Goal: Use online tool/utility: Utilize a website feature to perform a specific function

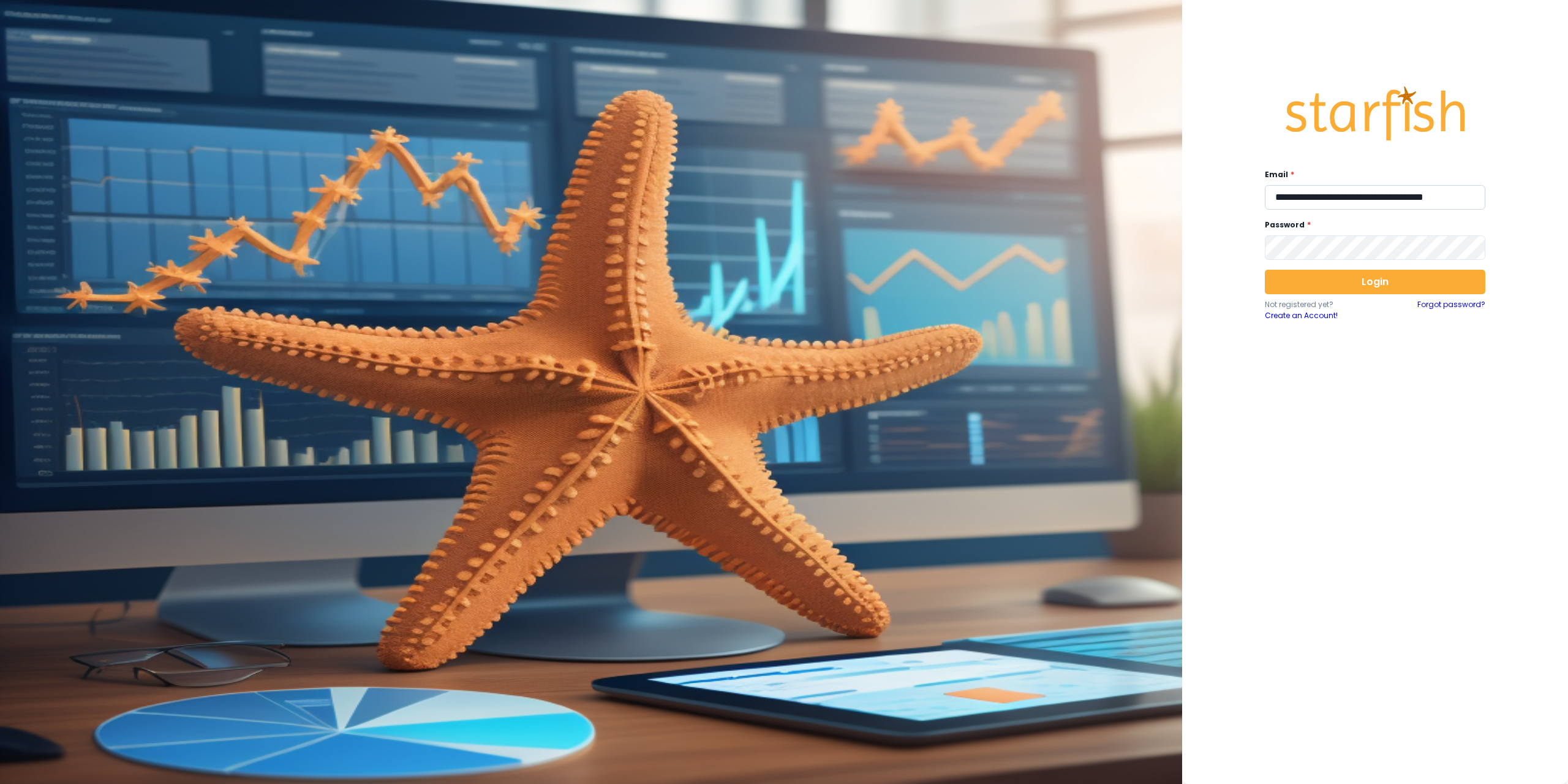
click at [1338, 195] on input "**********" at bounding box center [1375, 198] width 221 height 24
type input "**********"
click at [1314, 289] on button "Login" at bounding box center [1375, 282] width 221 height 24
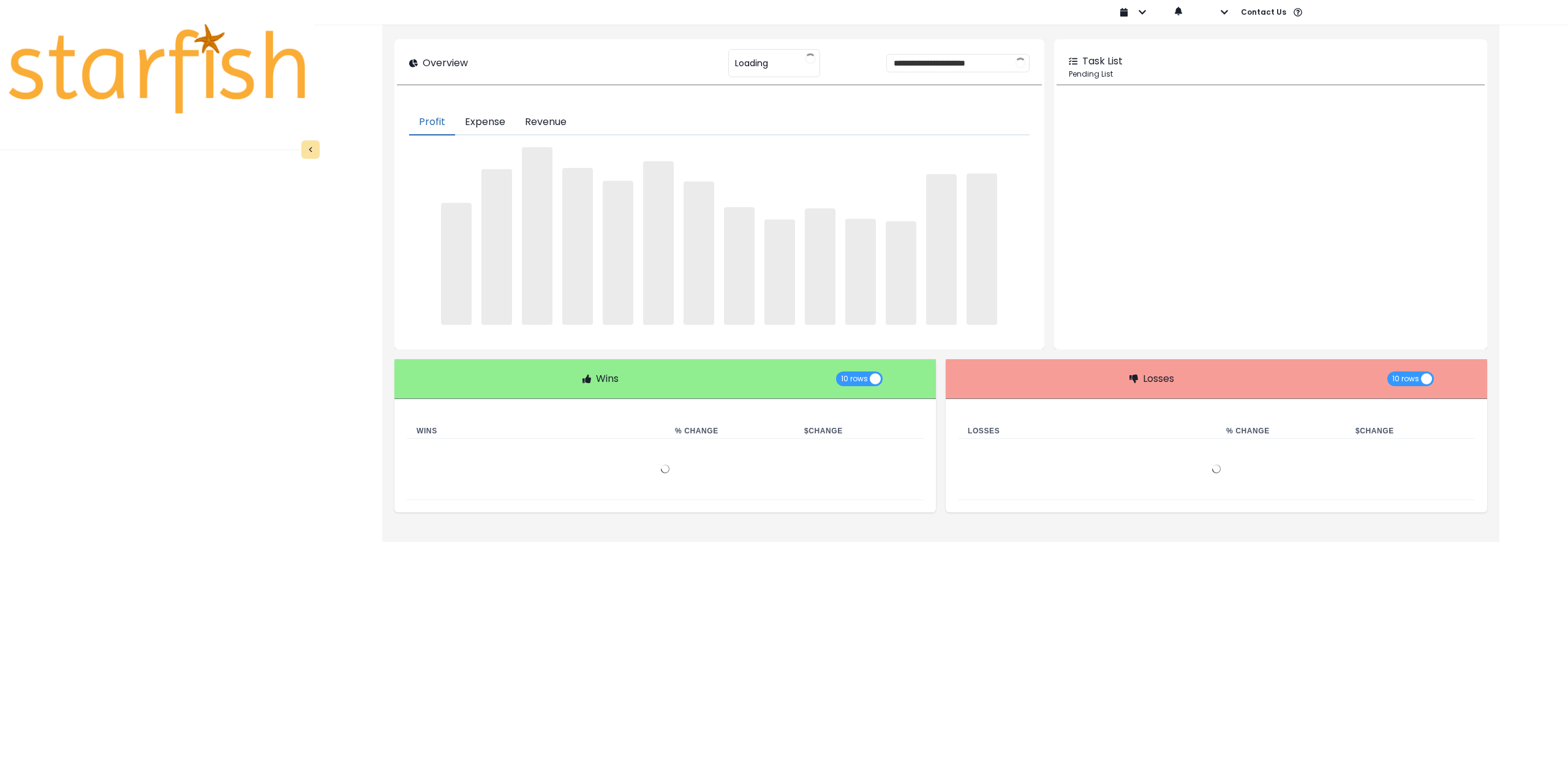
type input "********"
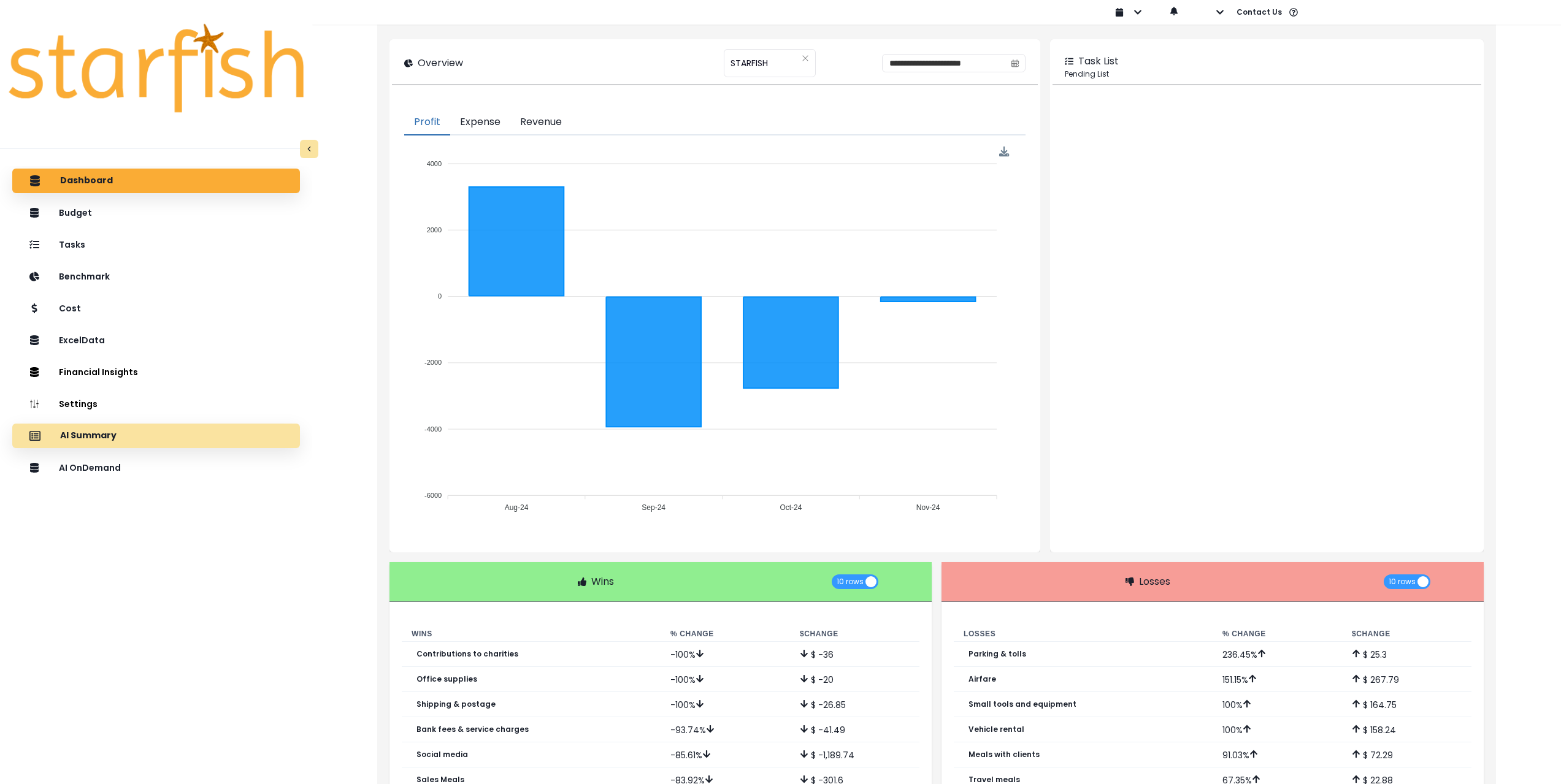
click at [158, 435] on div "AI Summary" at bounding box center [156, 436] width 268 height 26
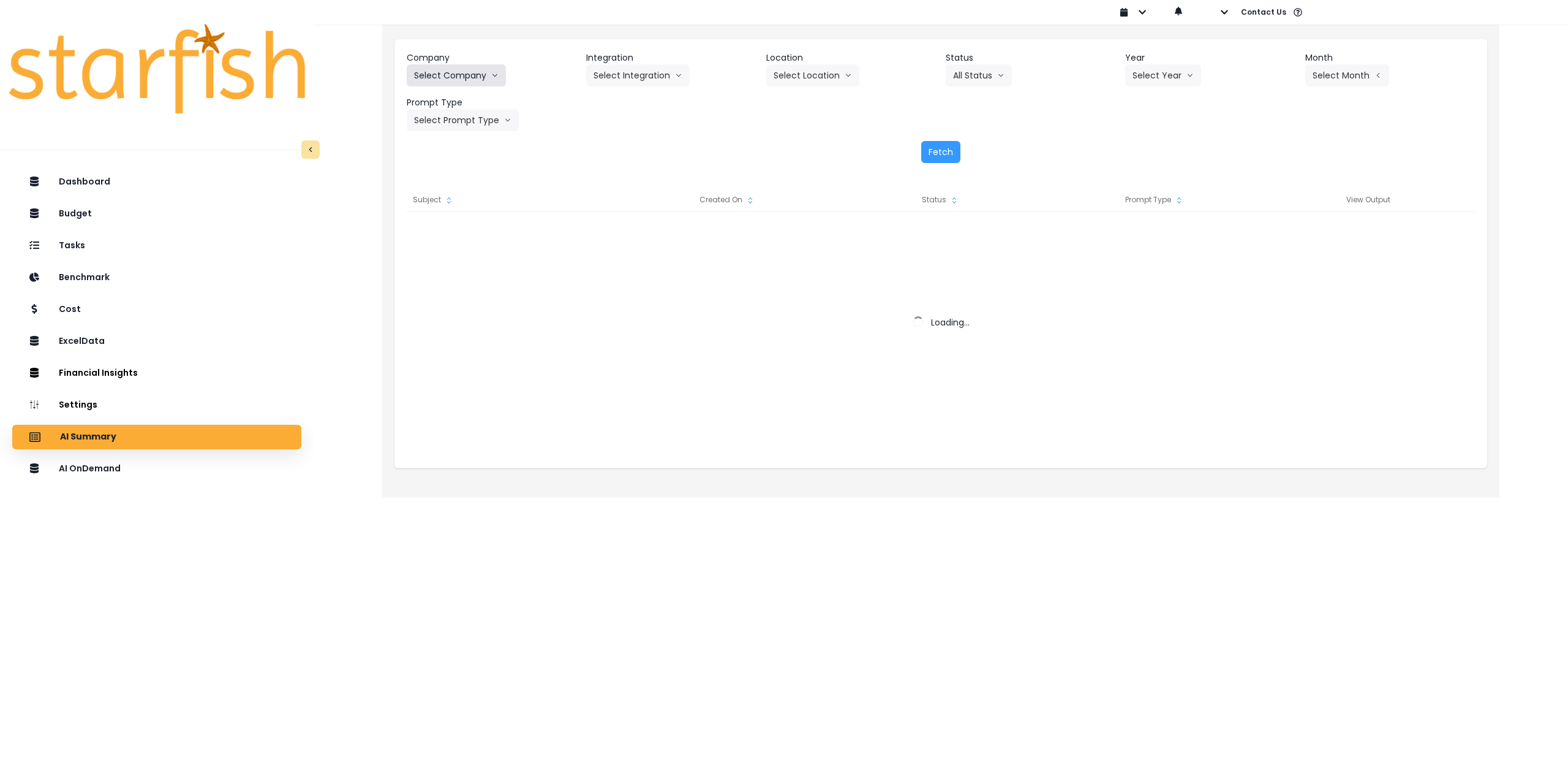
click at [453, 69] on button "Select Company" at bounding box center [456, 76] width 99 height 22
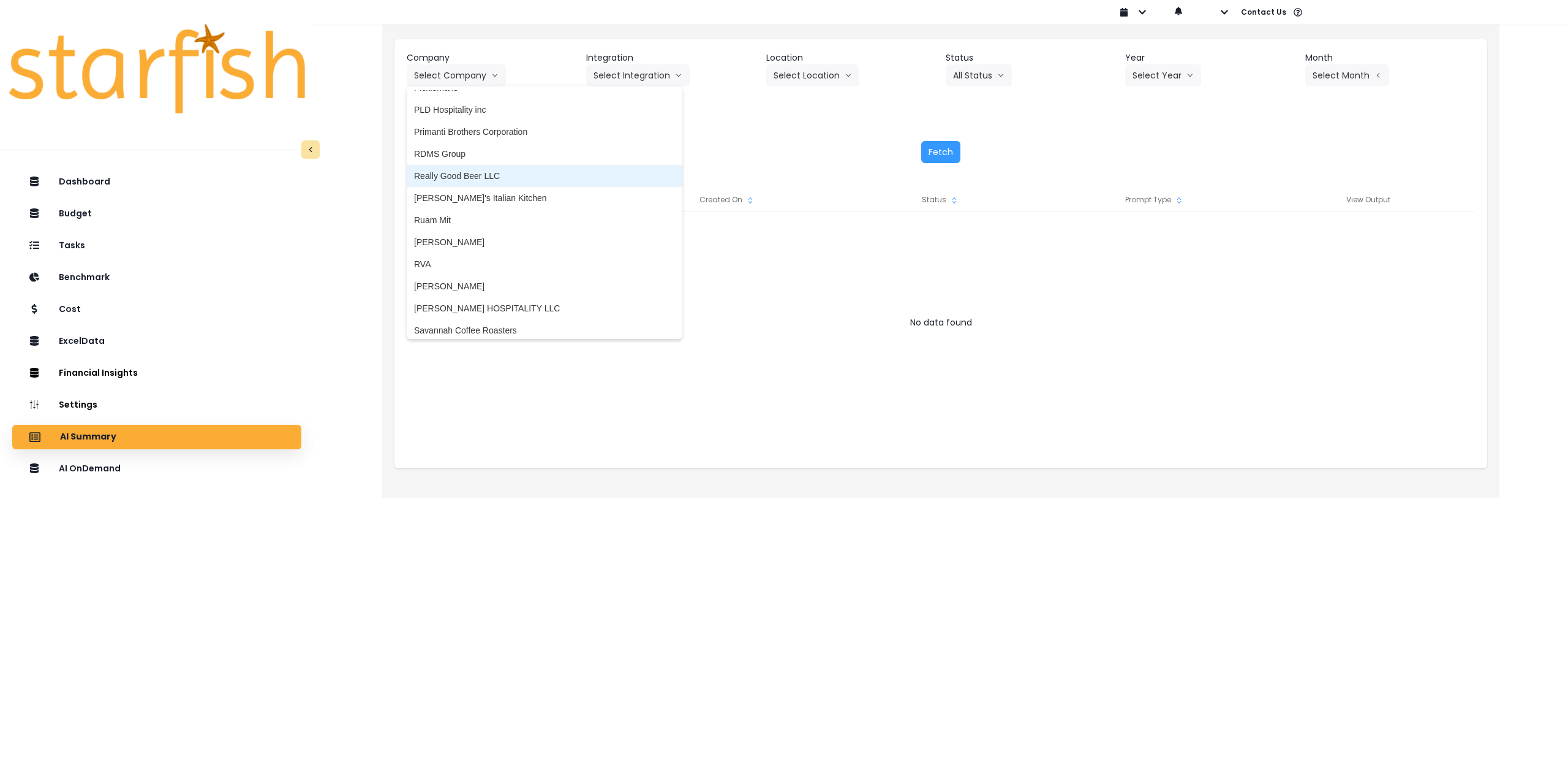
scroll to position [1961, 0]
click at [491, 194] on span "[PERSON_NAME]'s Italian Kitchen" at bounding box center [544, 191] width 261 height 12
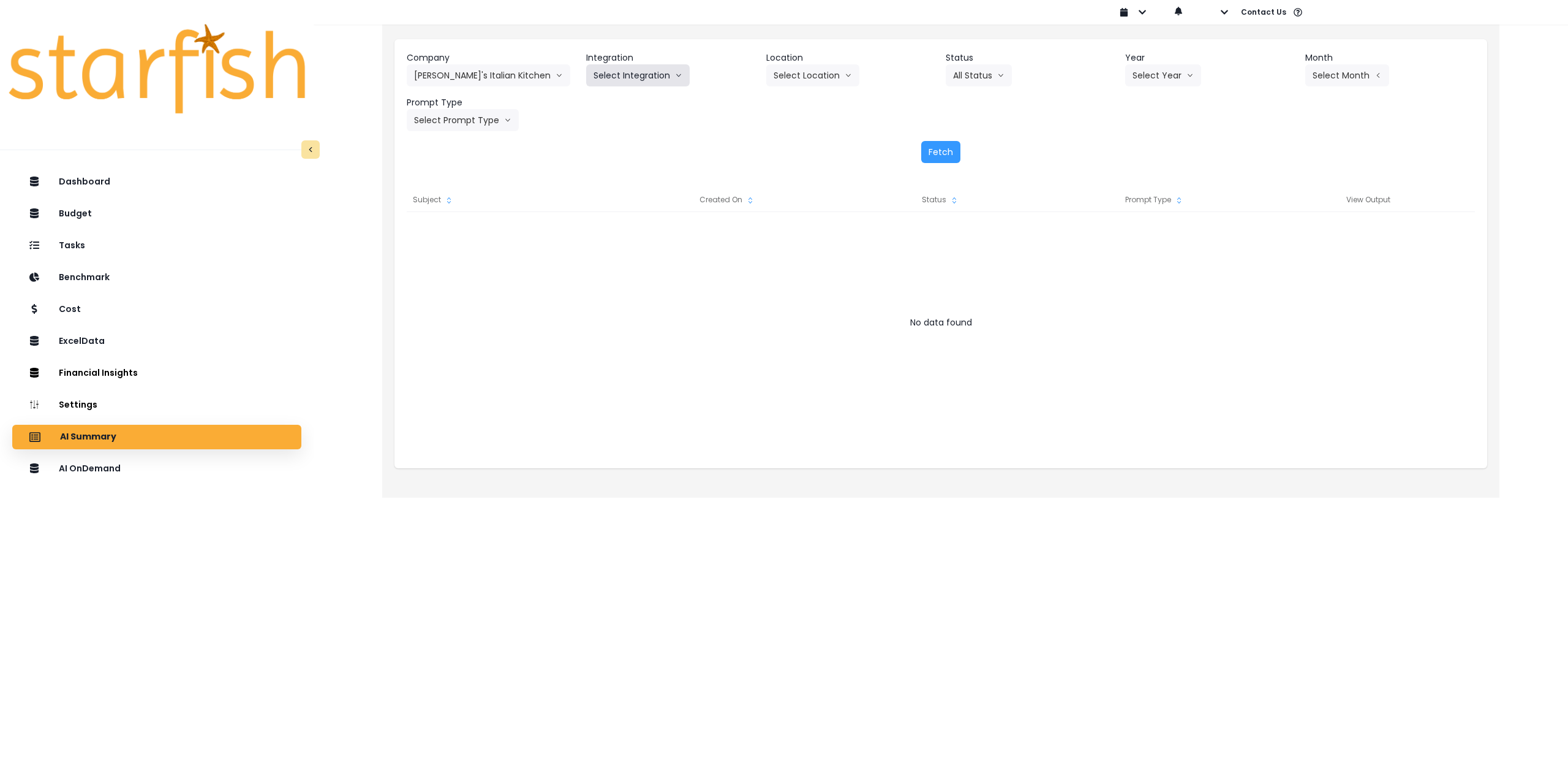
click at [618, 71] on button "Select Integration" at bounding box center [638, 76] width 103 height 22
click at [611, 99] on span "Quickbooks Online" at bounding box center [630, 101] width 72 height 12
click at [812, 84] on button "Select Location" at bounding box center [813, 76] width 93 height 22
click at [800, 99] on span "All Locations" at bounding box center [798, 101] width 48 height 12
click at [1156, 71] on button "Select Year" at bounding box center [1163, 76] width 76 height 22
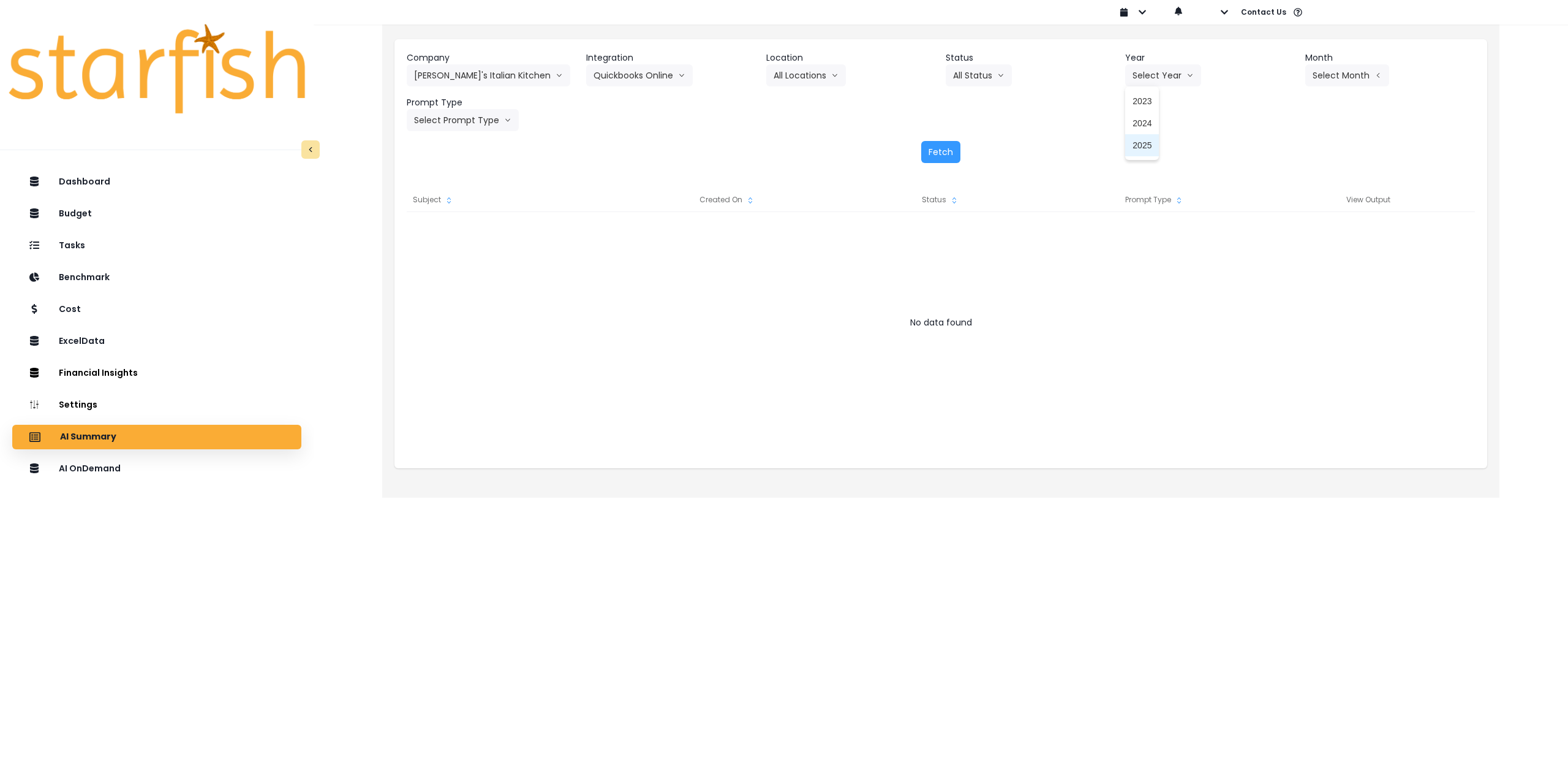
click at [1134, 145] on span "2025" at bounding box center [1142, 145] width 19 height 12
click at [1320, 80] on button "Select Month" at bounding box center [1346, 76] width 84 height 22
drag, startPoint x: 1273, startPoint y: 209, endPoint x: 1258, endPoint y: 210, distance: 15.0
click at [1274, 209] on span "July" at bounding box center [1286, 211] width 24 height 12
click at [459, 117] on button "Select Prompt Type" at bounding box center [463, 120] width 112 height 22
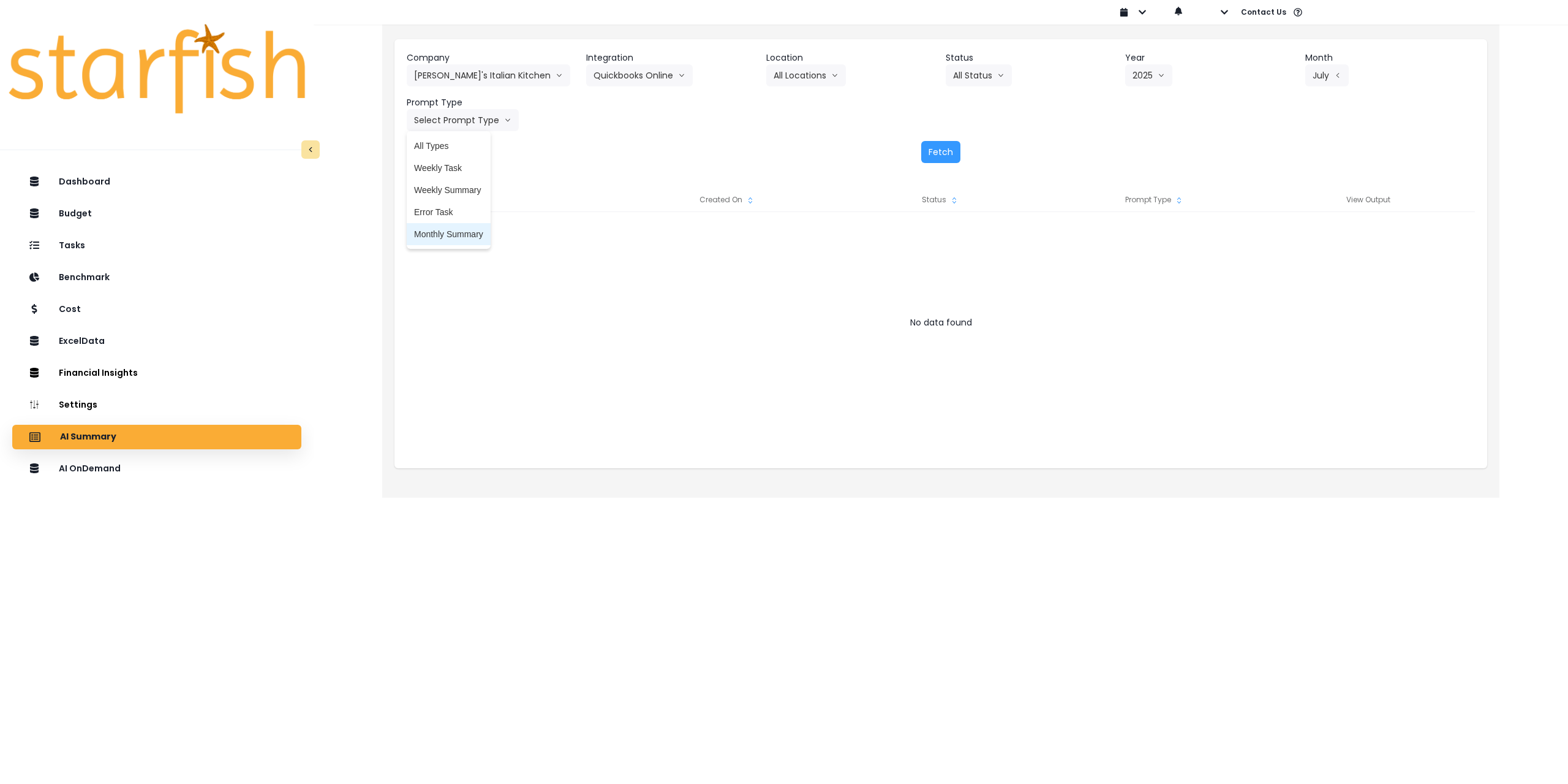
click at [447, 232] on span "Monthly Summary" at bounding box center [448, 234] width 69 height 12
click at [940, 153] on button "Fetch" at bounding box center [940, 152] width 39 height 22
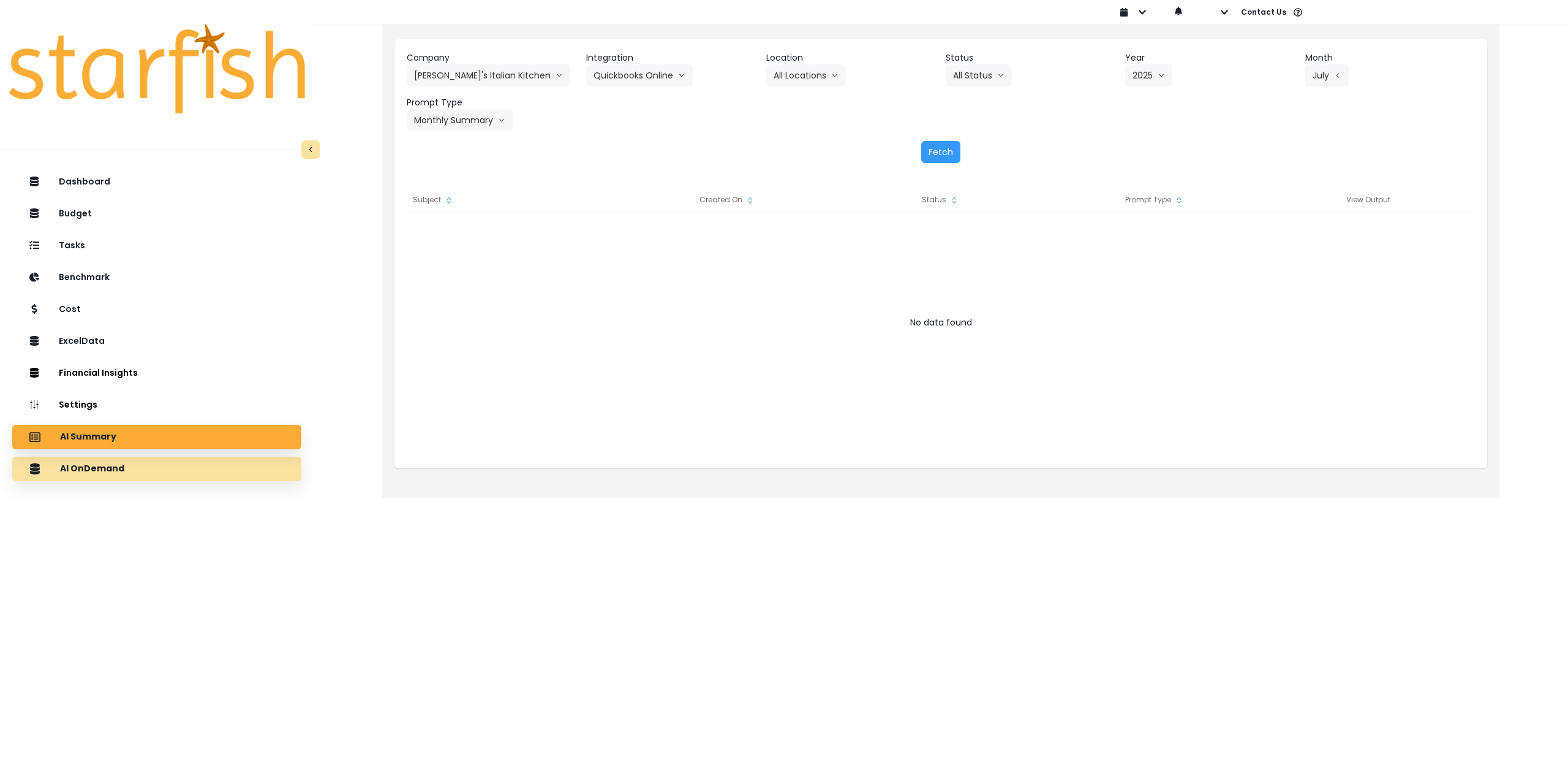
click at [168, 475] on div "AI OnDemand" at bounding box center [157, 469] width 270 height 26
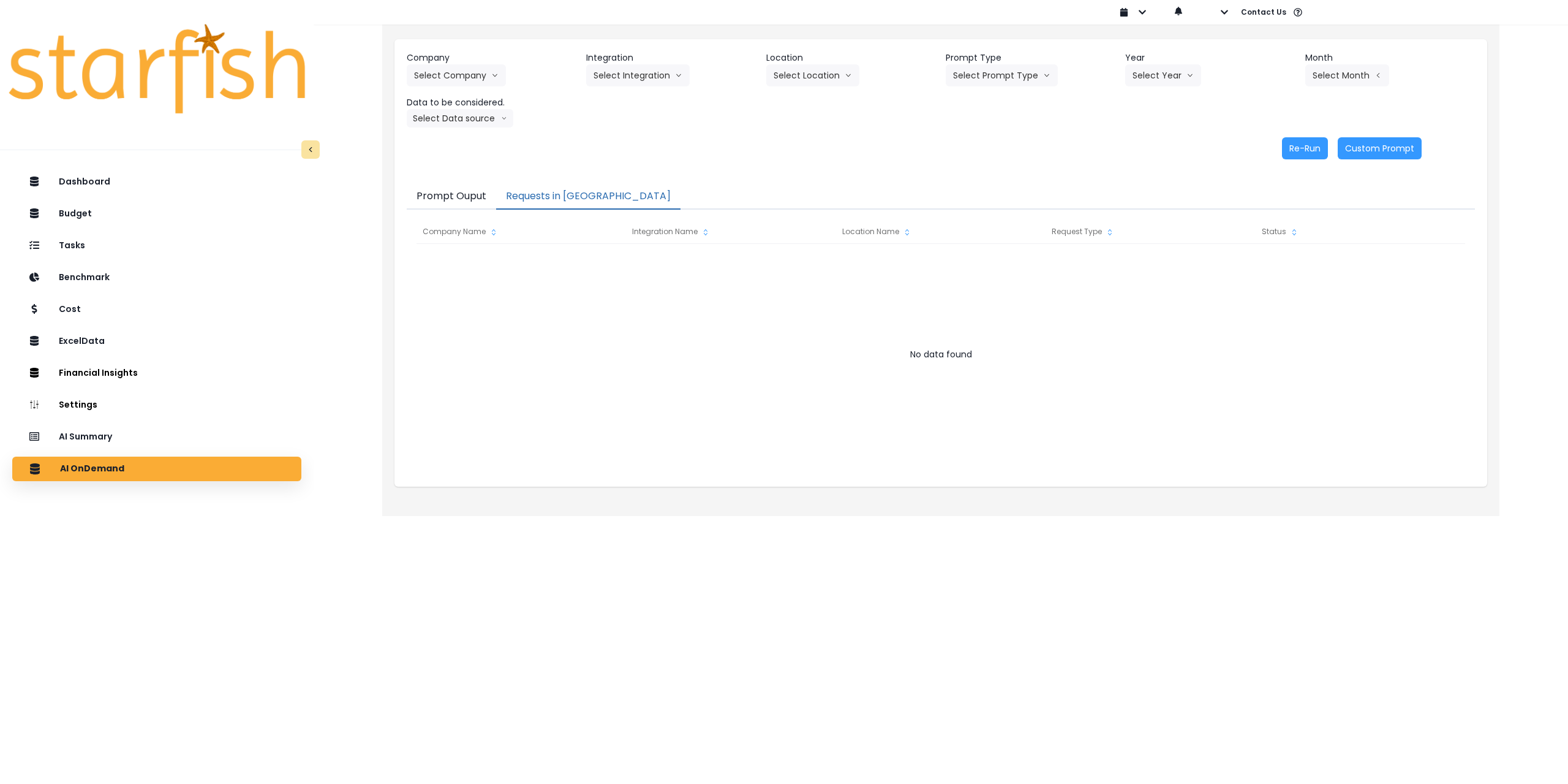
click at [553, 198] on button "Requests in [GEOGRAPHIC_DATA]" at bounding box center [589, 197] width 184 height 26
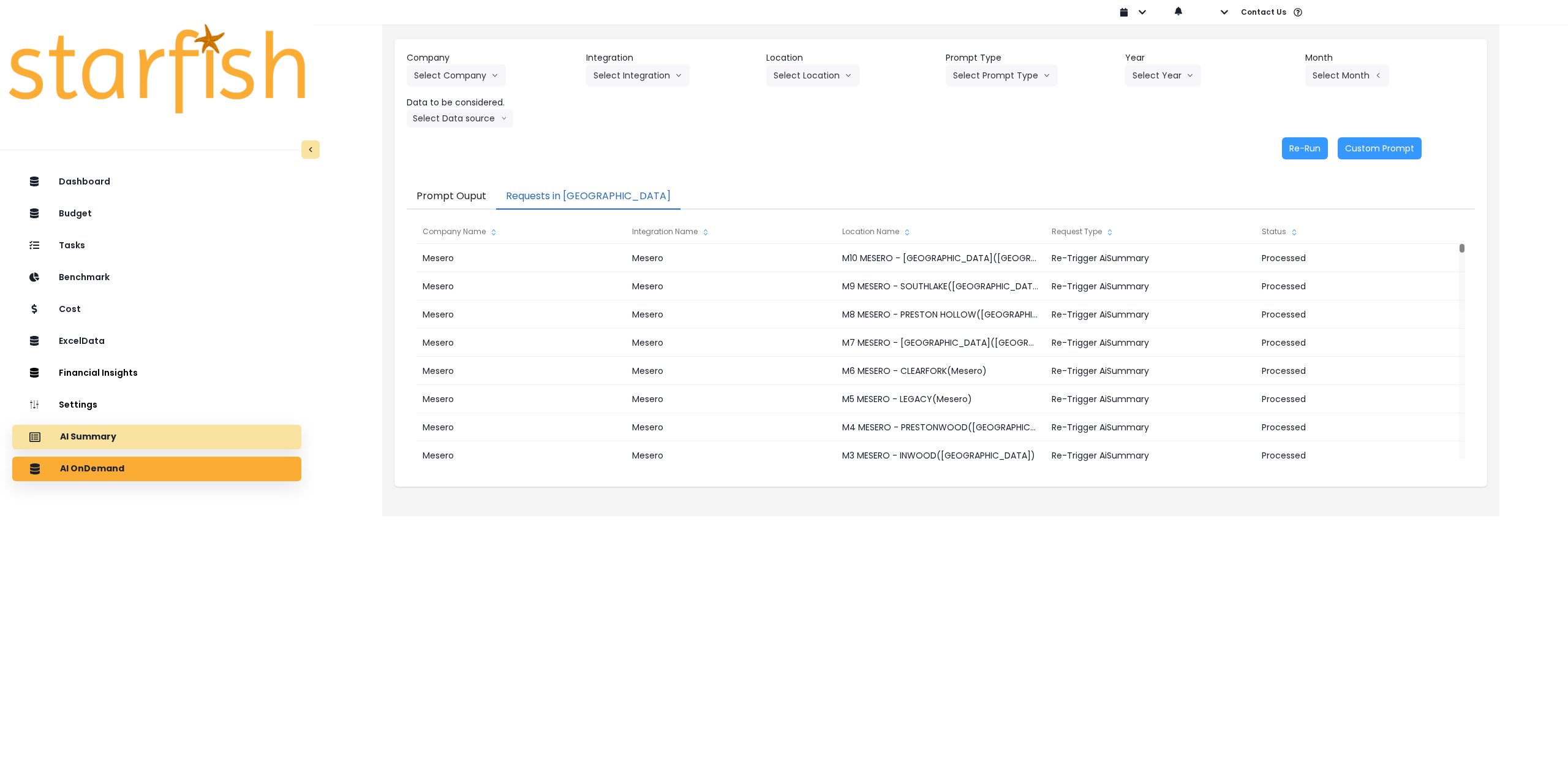
click at [124, 433] on div "AI Summary" at bounding box center [157, 437] width 270 height 26
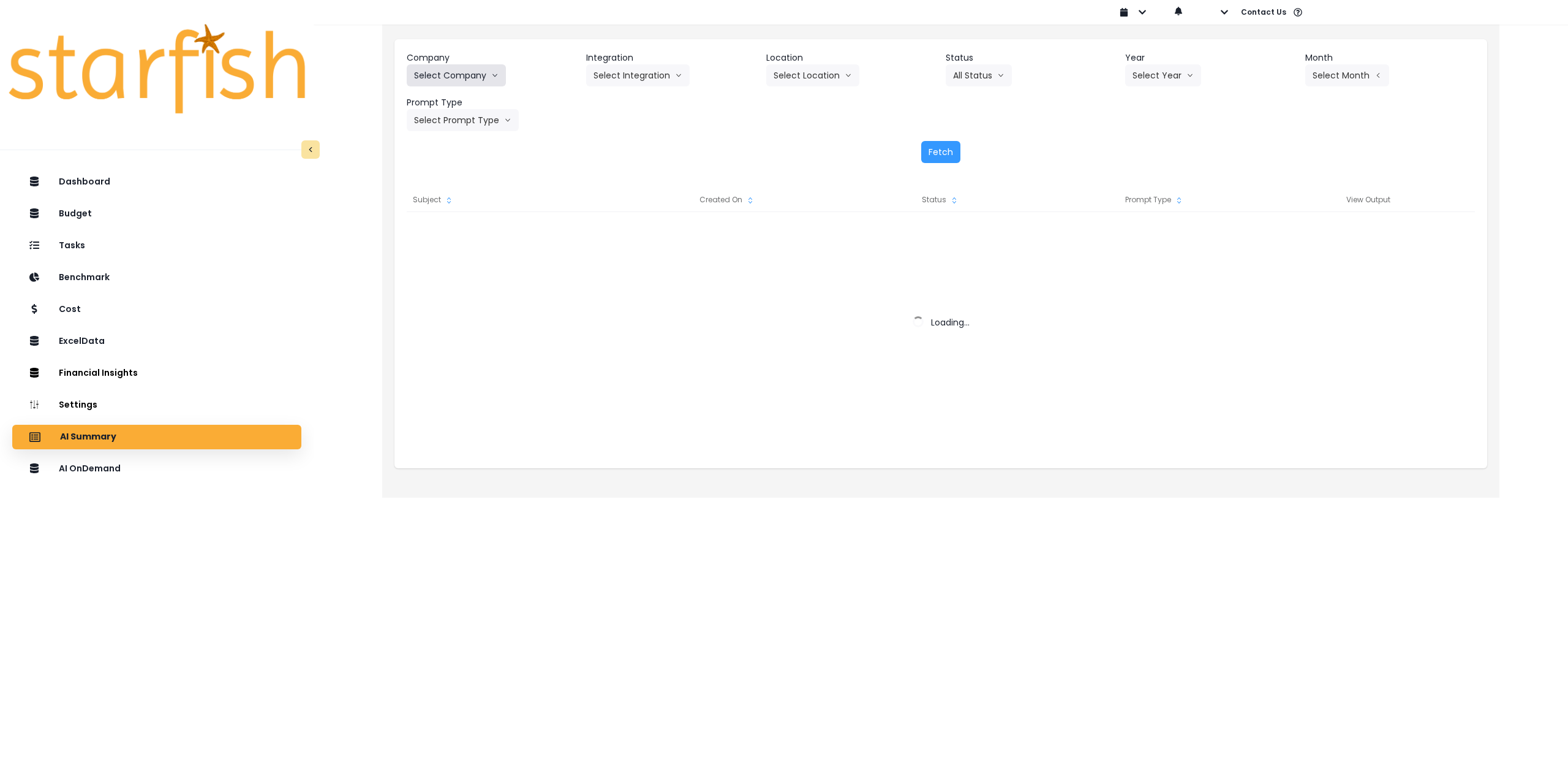
click at [473, 66] on button "Select Company" at bounding box center [456, 76] width 99 height 22
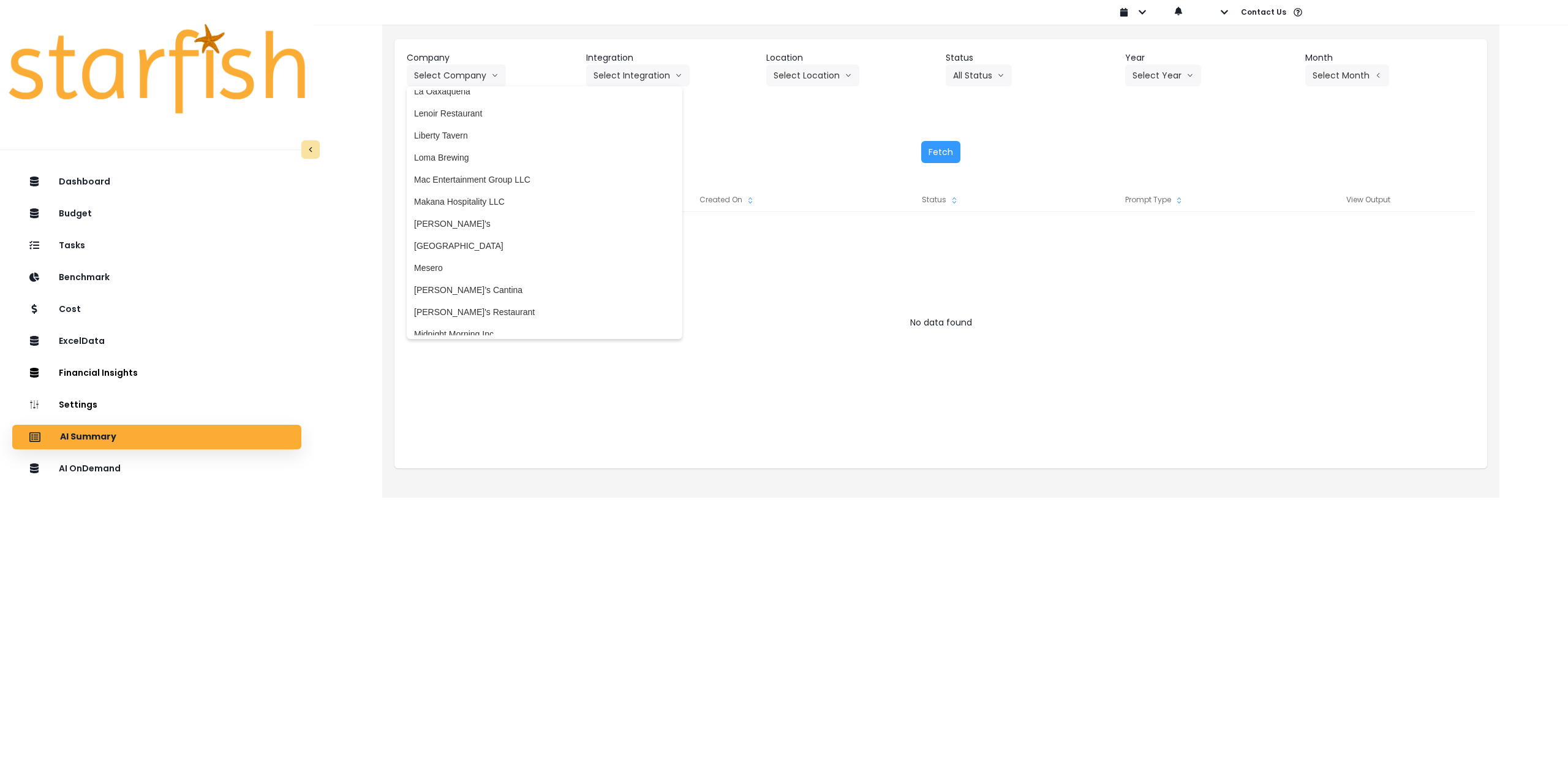
scroll to position [1437, 0]
click at [546, 247] on span "Mesero" at bounding box center [544, 253] width 261 height 12
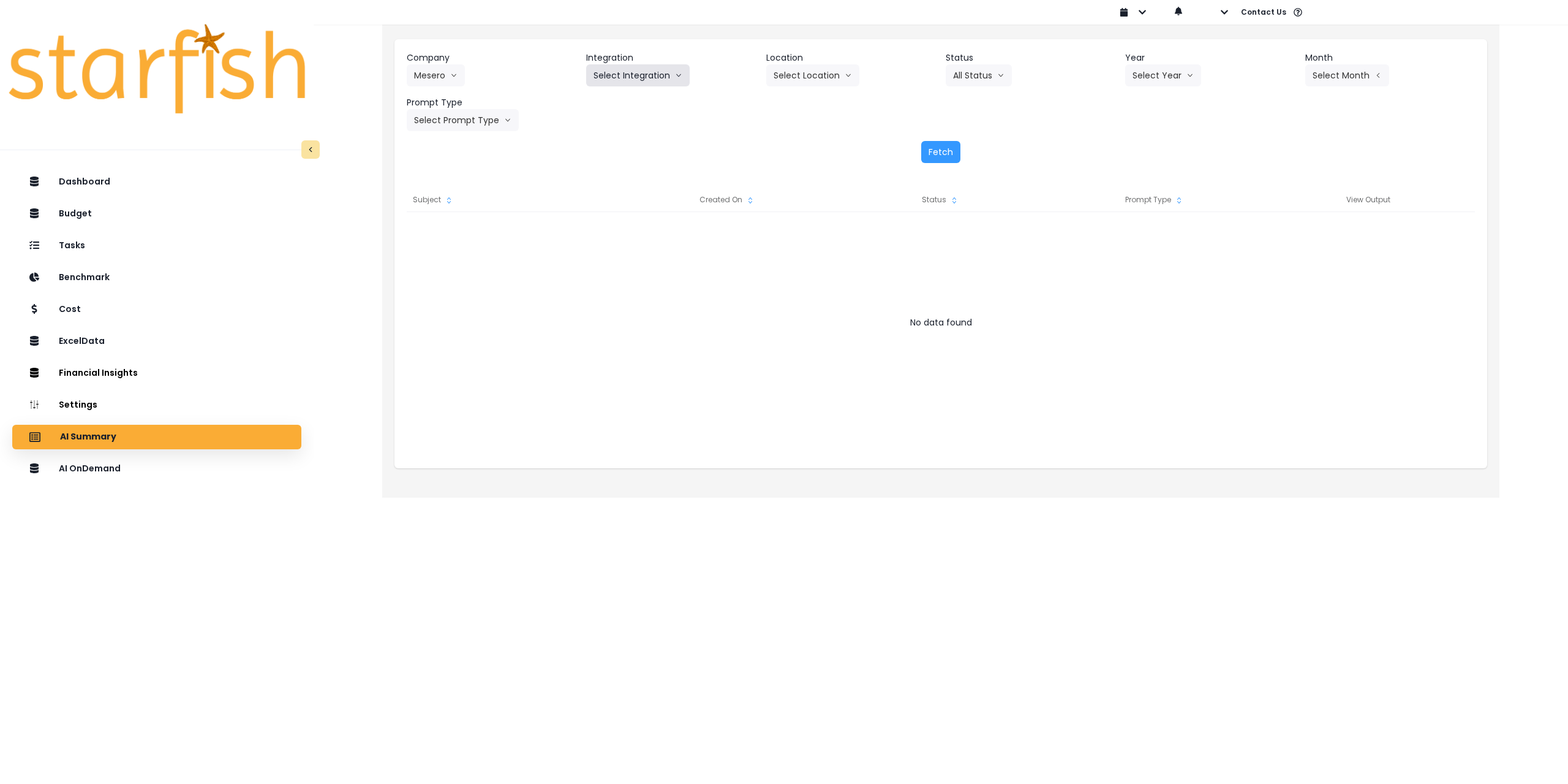
click at [631, 78] on button "Select Integration" at bounding box center [638, 76] width 103 height 22
click at [617, 102] on span "Mesero" at bounding box center [608, 101] width 28 height 12
click at [811, 71] on button "Select Location" at bounding box center [813, 76] width 93 height 22
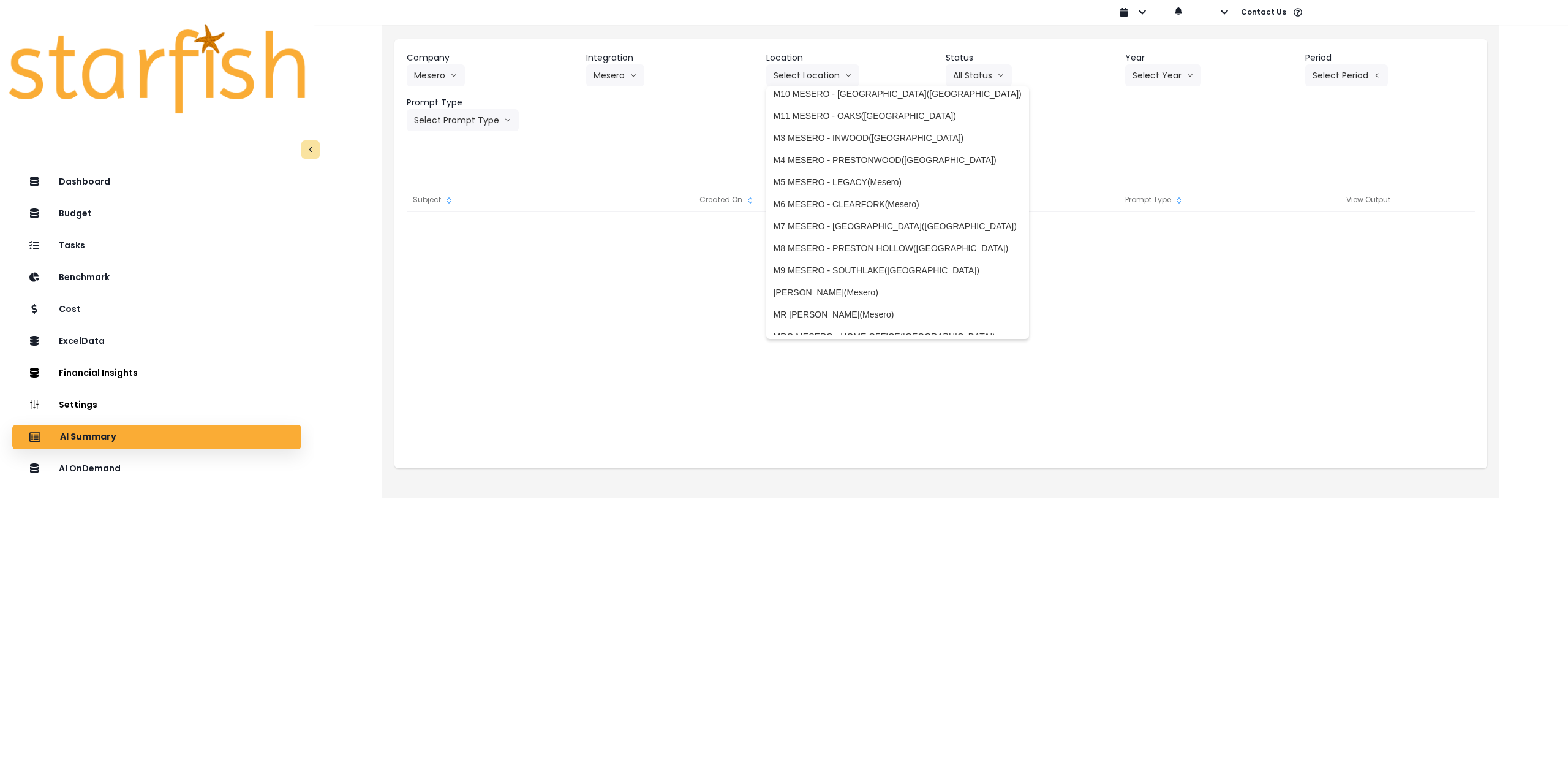
scroll to position [0, 0]
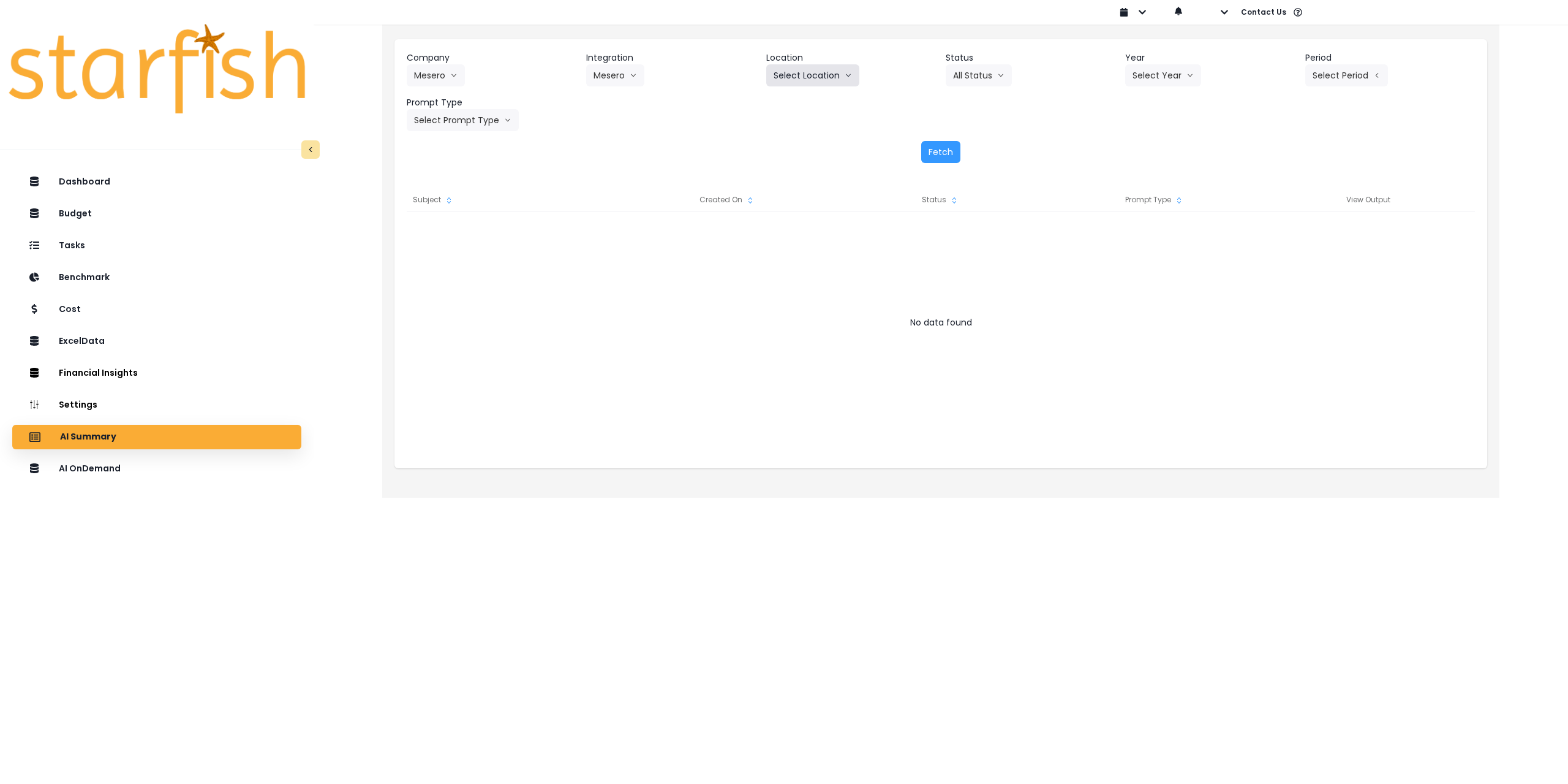
click at [795, 69] on button "Select Location" at bounding box center [813, 76] width 93 height 22
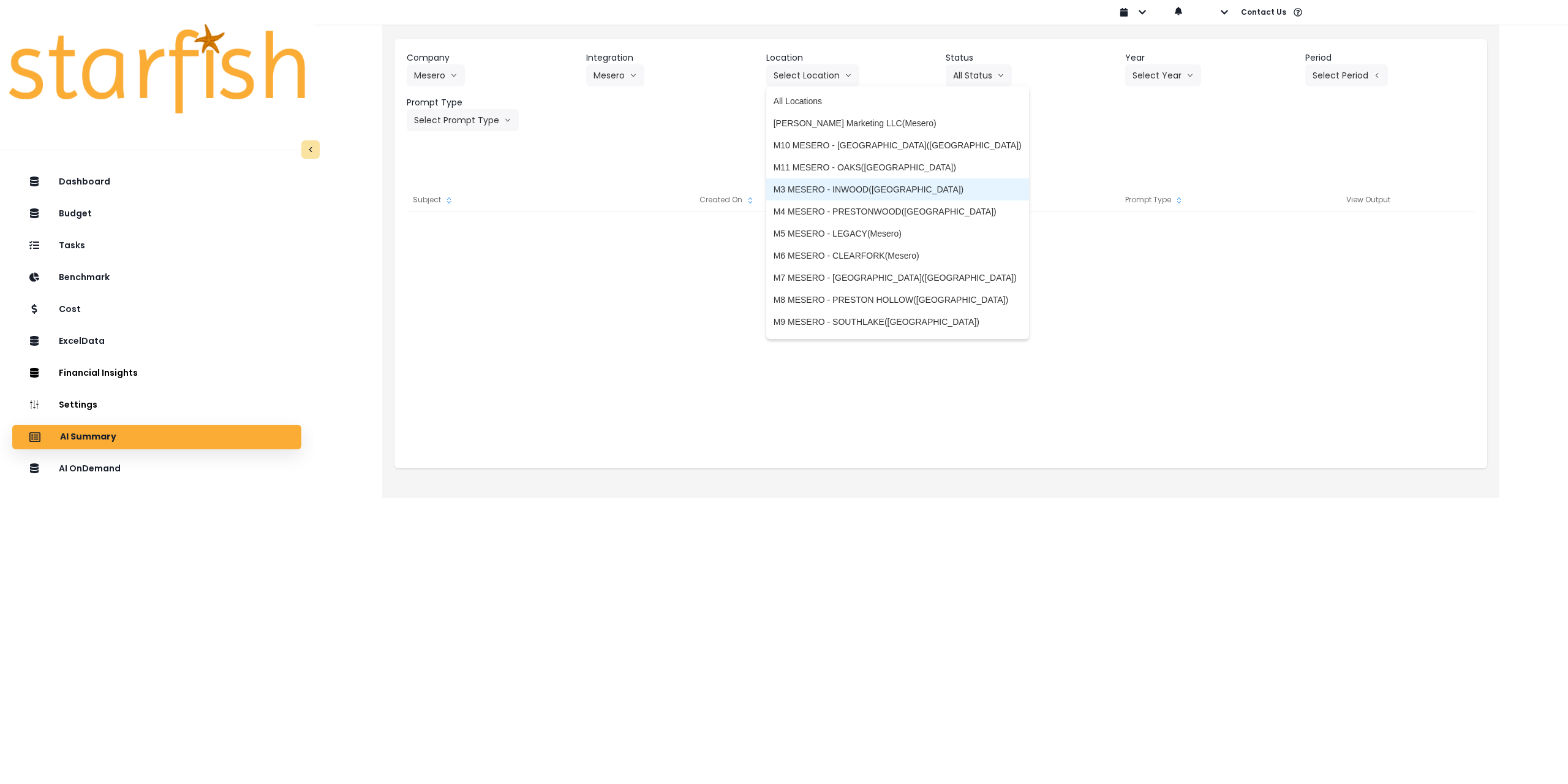
click at [816, 187] on span "M3 MESERO - INWOOD([GEOGRAPHIC_DATA])" at bounding box center [898, 189] width 248 height 12
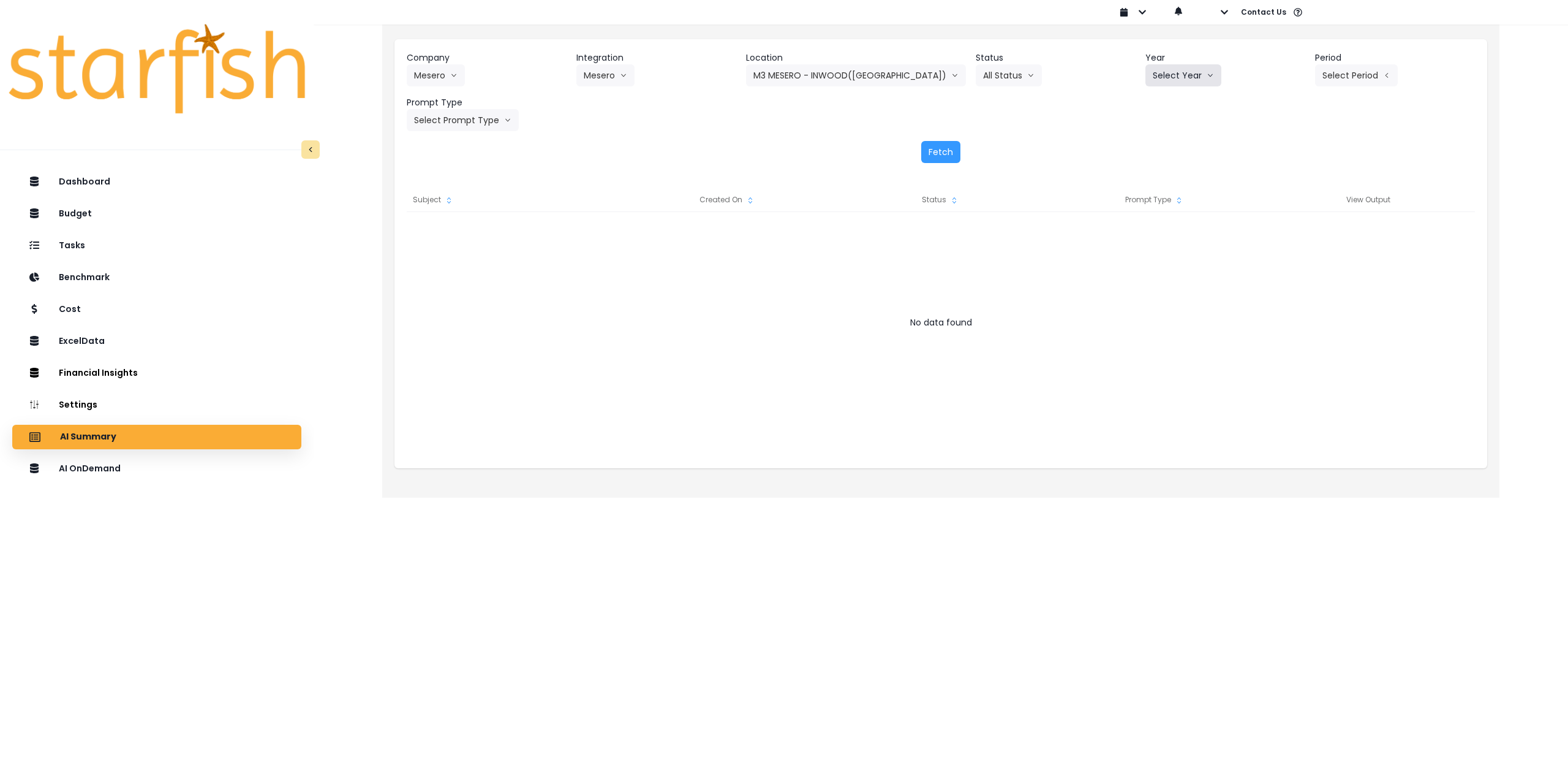
click at [1170, 76] on button "Select Year" at bounding box center [1184, 76] width 76 height 22
drag, startPoint x: 1136, startPoint y: 145, endPoint x: 1153, endPoint y: 144, distance: 17.0
click at [1153, 145] on span "2025" at bounding box center [1162, 145] width 19 height 12
click at [1361, 77] on button "Select Period" at bounding box center [1357, 76] width 83 height 22
click at [1292, 232] on span "P8" at bounding box center [1300, 234] width 16 height 12
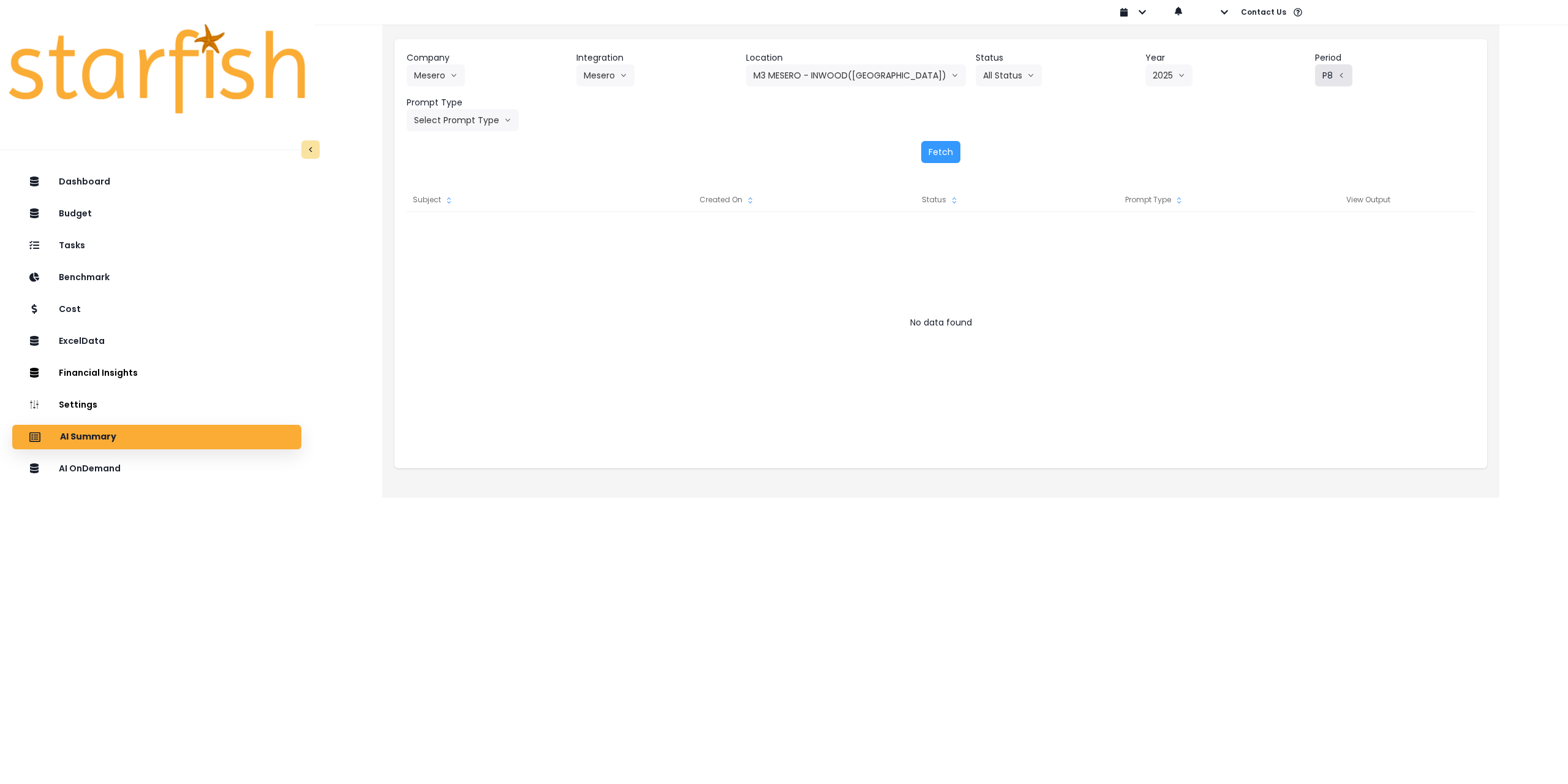
click at [1315, 77] on button "P8" at bounding box center [1334, 76] width 37 height 22
click at [1292, 206] on span "P7" at bounding box center [1300, 211] width 16 height 12
click at [468, 128] on button "Select Prompt Type" at bounding box center [463, 120] width 112 height 22
click at [454, 210] on span "Error Task" at bounding box center [448, 212] width 69 height 12
click at [945, 158] on button "Fetch" at bounding box center [940, 152] width 39 height 22
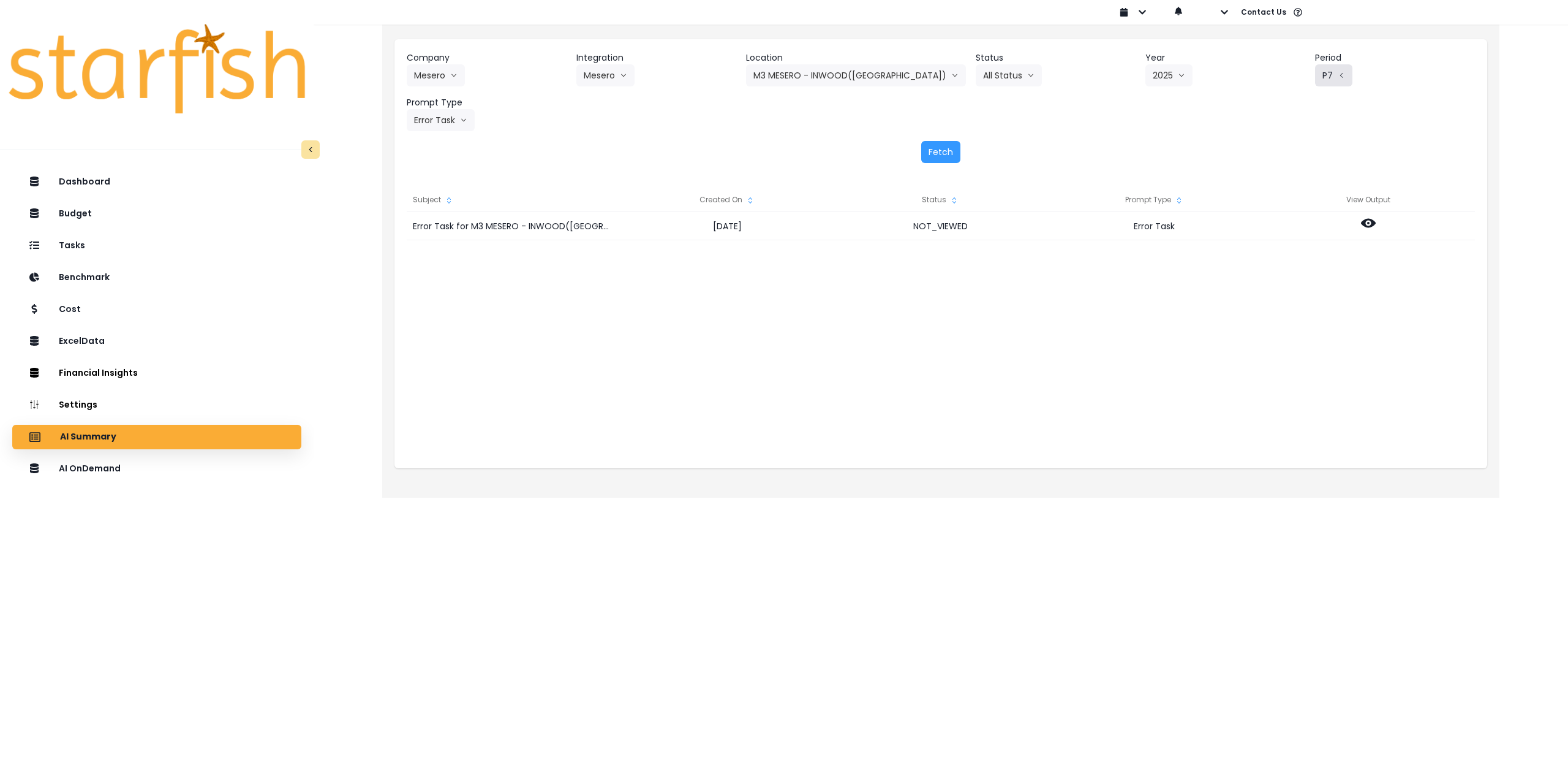
click at [1316, 69] on button "P7" at bounding box center [1334, 76] width 37 height 22
click at [1292, 232] on span "P8" at bounding box center [1300, 234] width 16 height 12
click at [959, 151] on button "Fetch" at bounding box center [940, 152] width 39 height 22
click at [1318, 75] on button "P8" at bounding box center [1334, 76] width 37 height 22
click at [1292, 213] on span "P7" at bounding box center [1300, 211] width 16 height 12
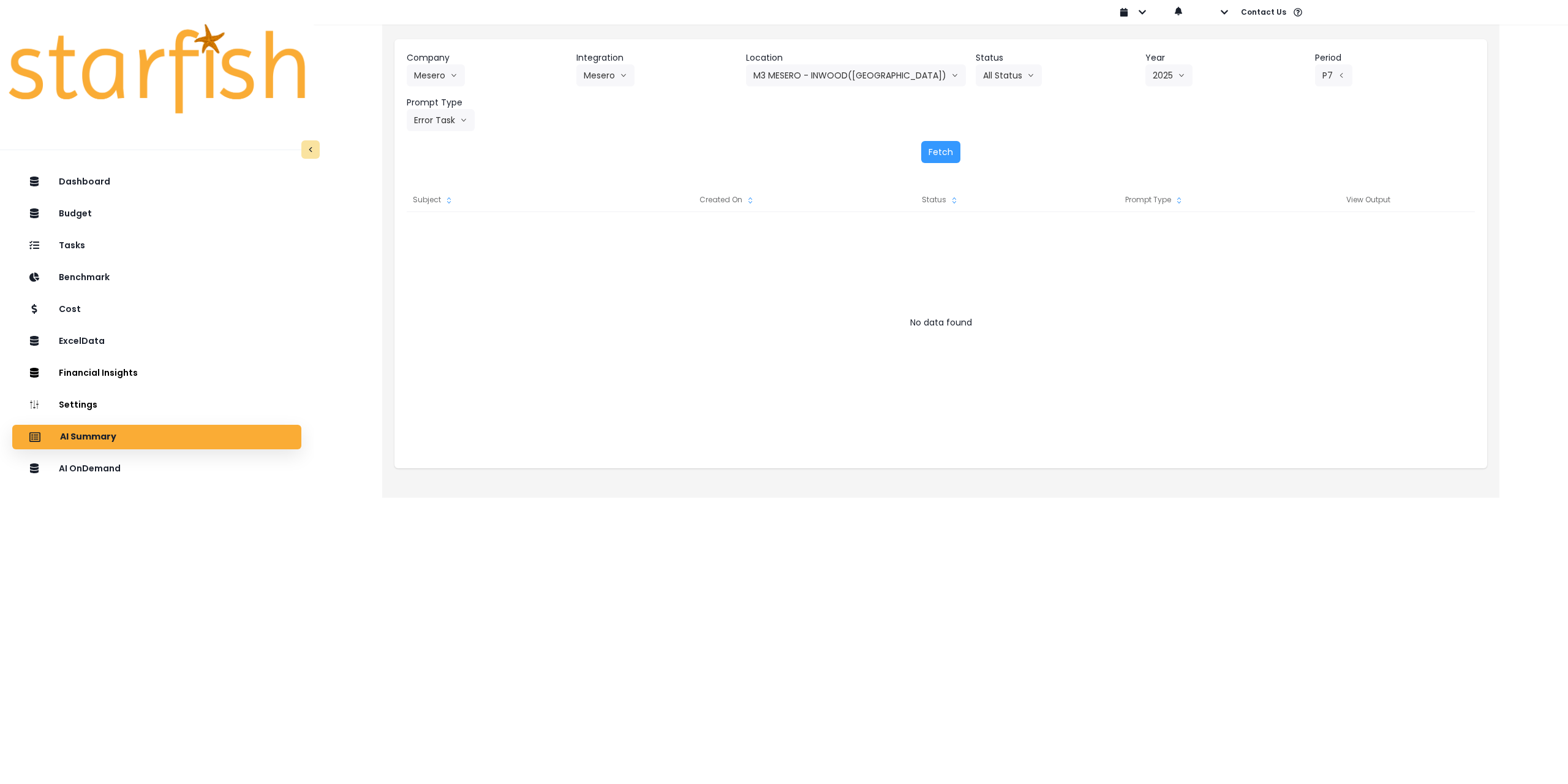
click at [533, 480] on html "Dashboard Budget Tasks Benchmark Cost ExcelData Financial Insights Location Ana…" at bounding box center [784, 240] width 1568 height 480
